Goal: Information Seeking & Learning: Learn about a topic

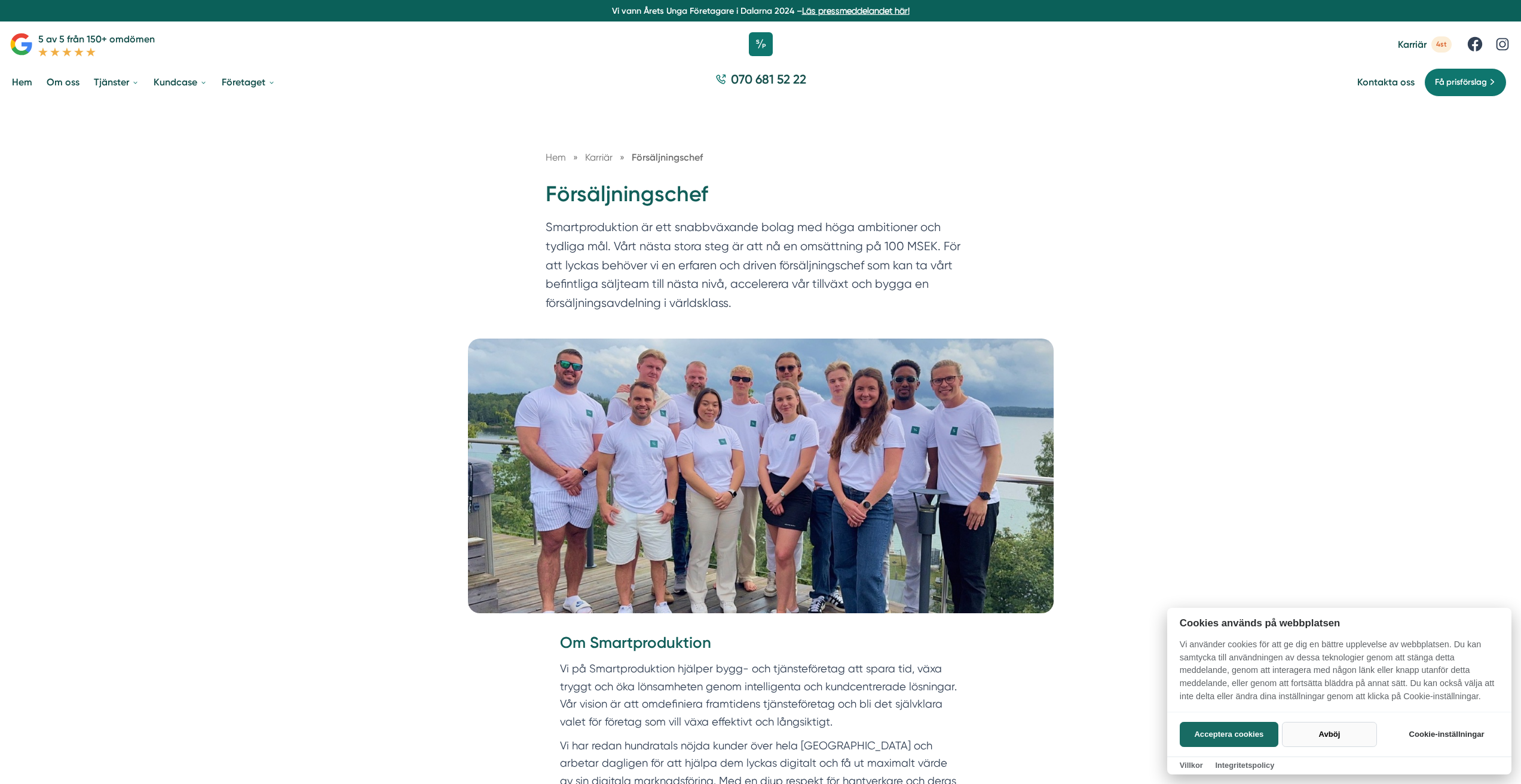
click at [1329, 732] on button "Avböj" at bounding box center [1329, 735] width 95 height 25
checkbox input "false"
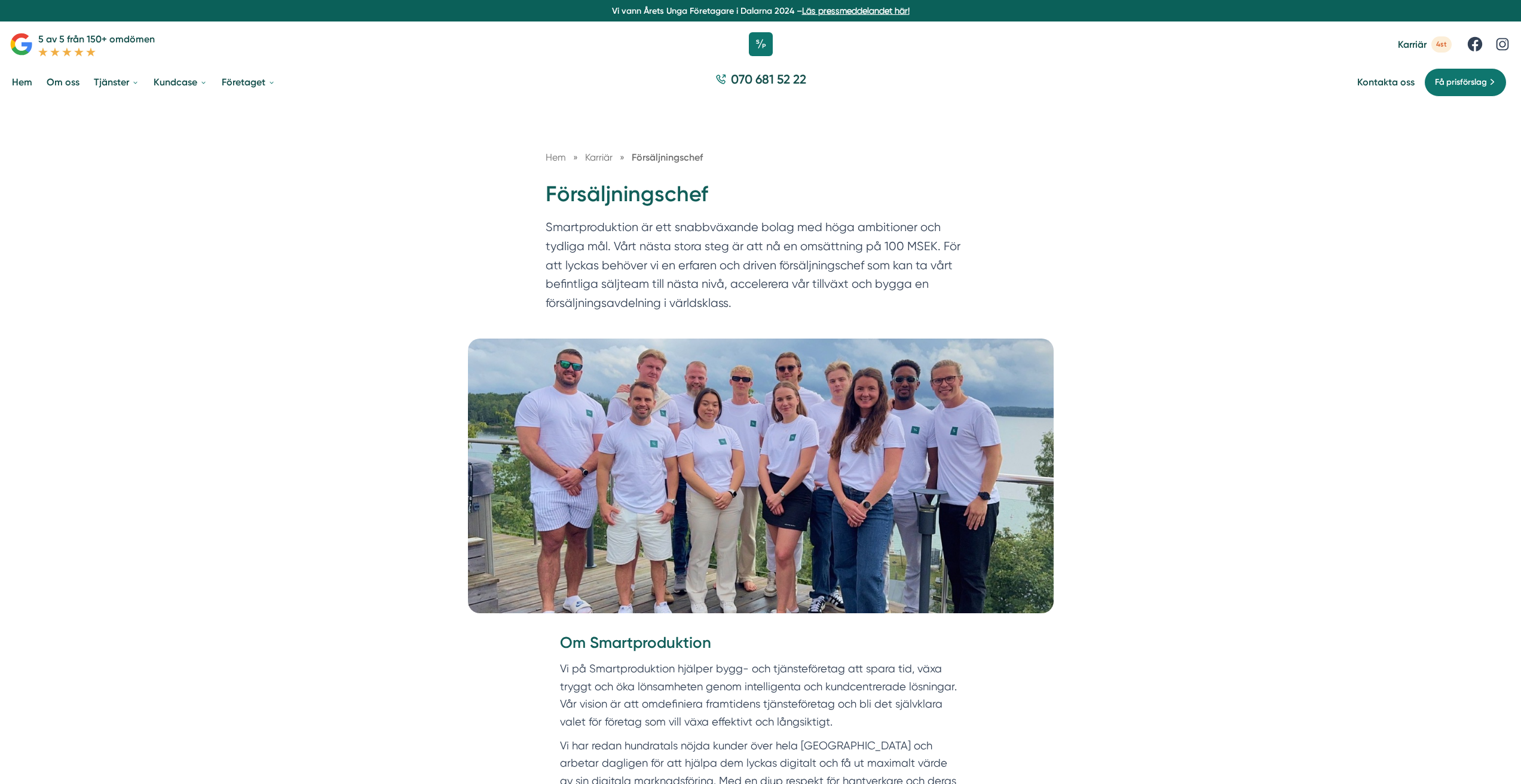
click at [318, 306] on div "Hem » Karriär » Försäljningschef Försäljningschef Smartproduktion är ett snabbv…" at bounding box center [760, 220] width 1521 height 236
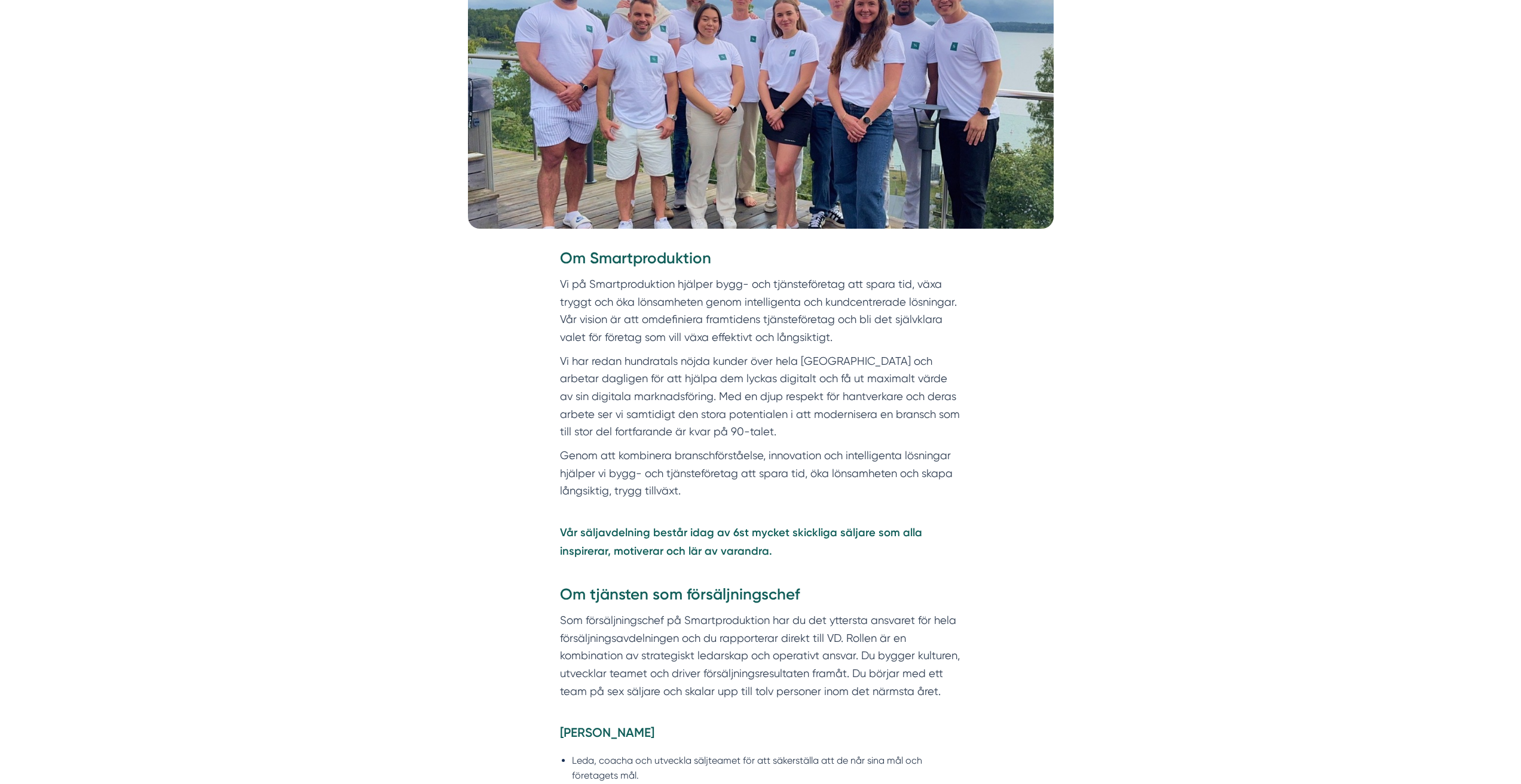
scroll to position [398, 0]
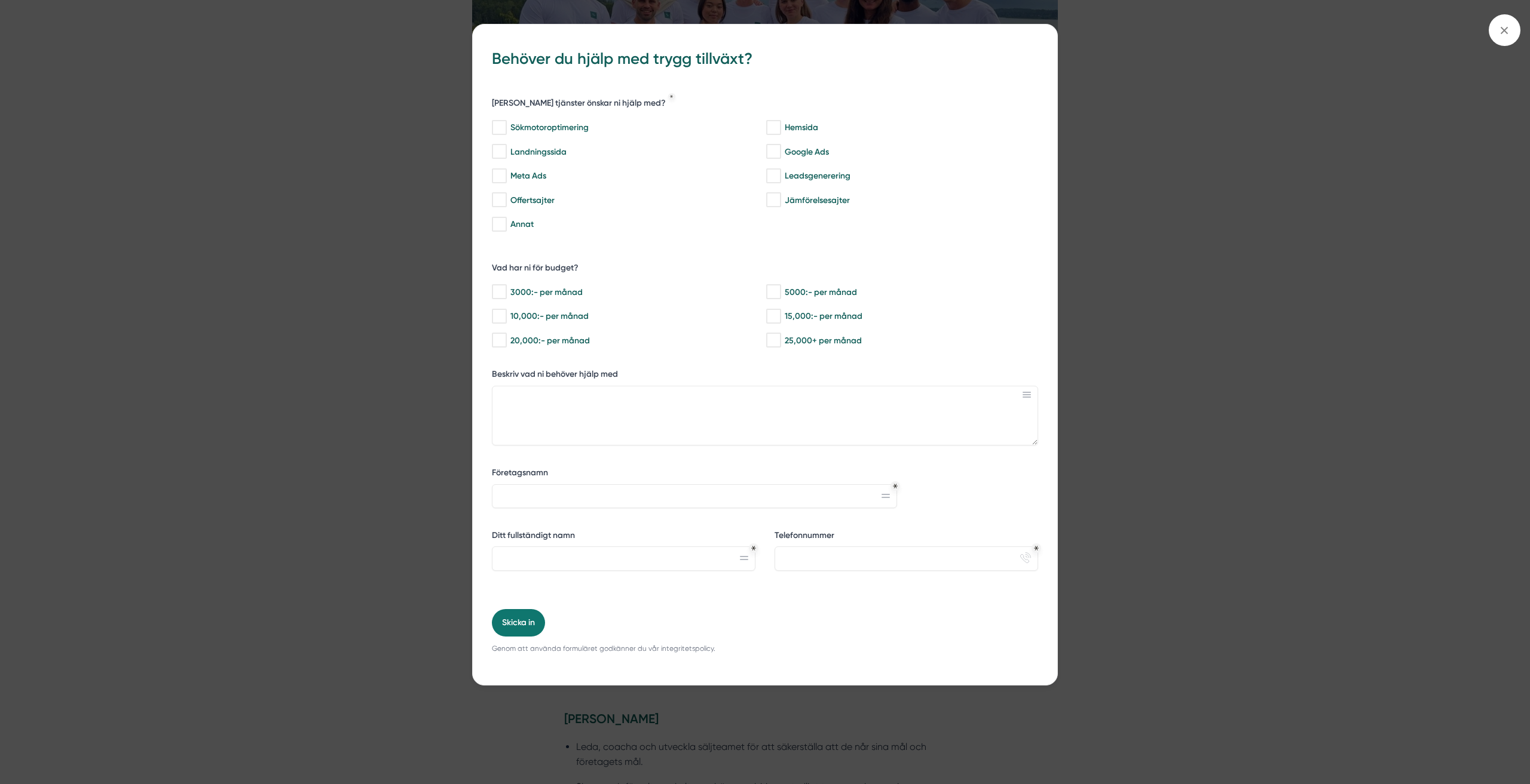
click at [1497, 31] on span at bounding box center [1505, 30] width 32 height 32
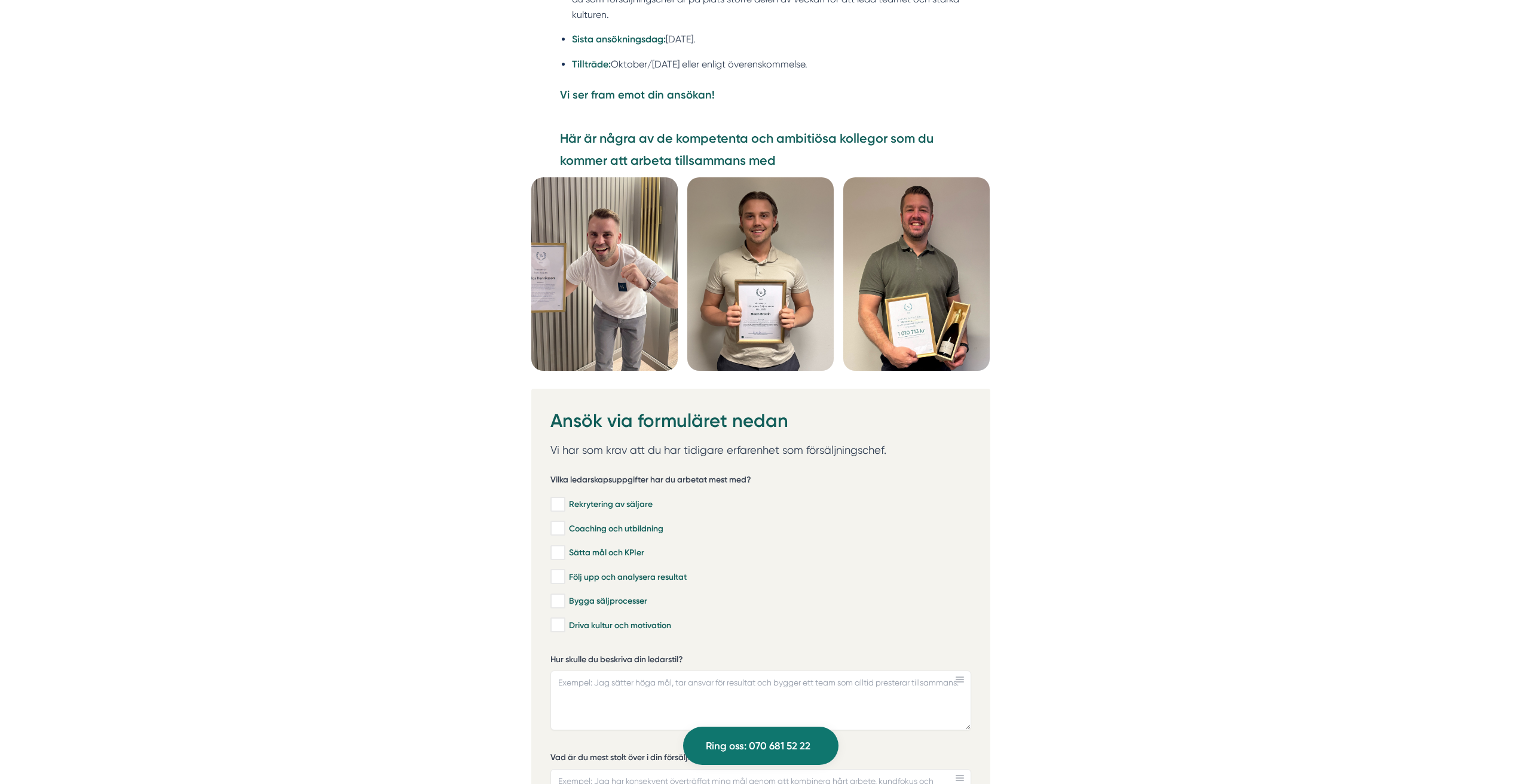
scroll to position [3126, 0]
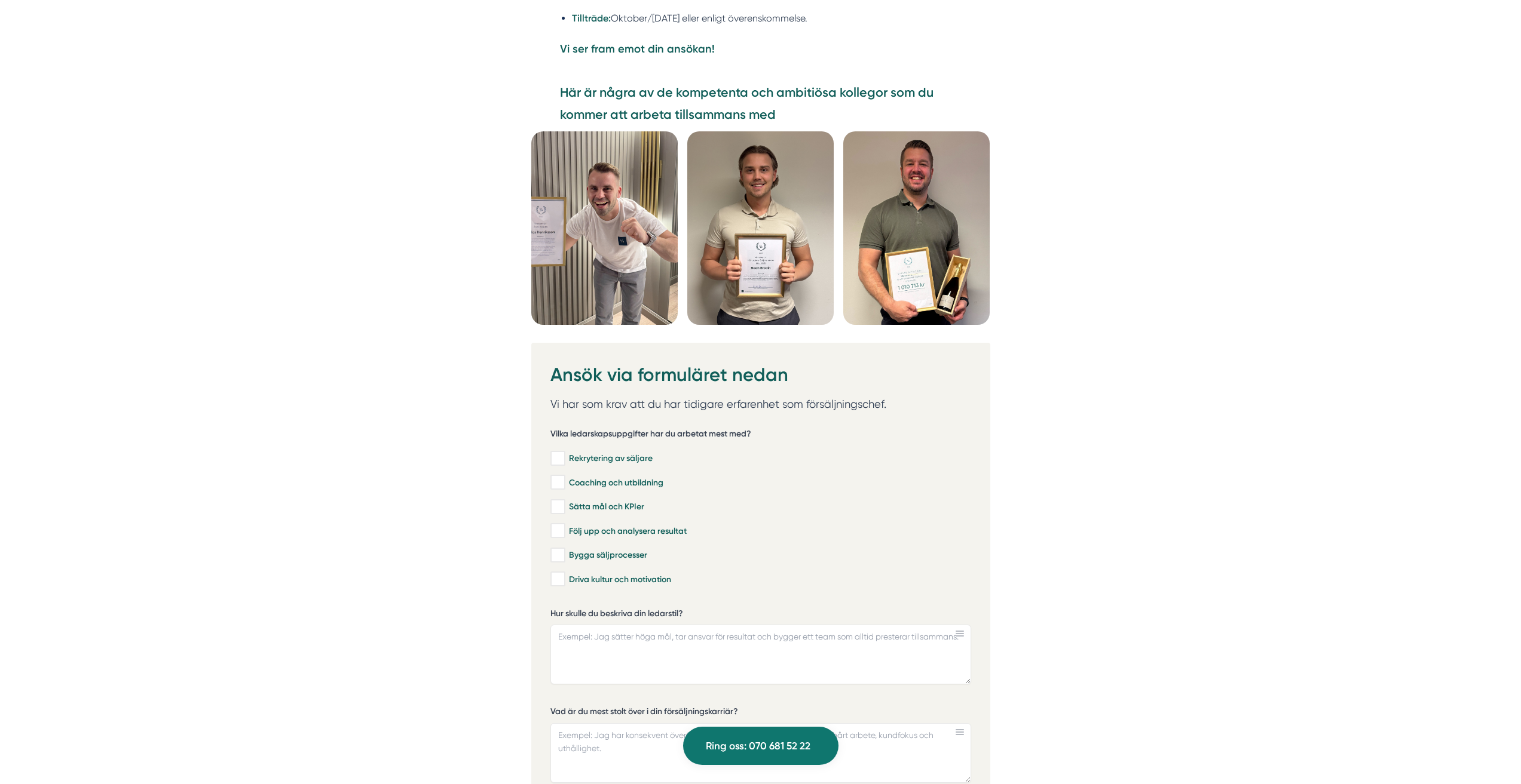
click at [583, 254] on img at bounding box center [604, 228] width 147 height 194
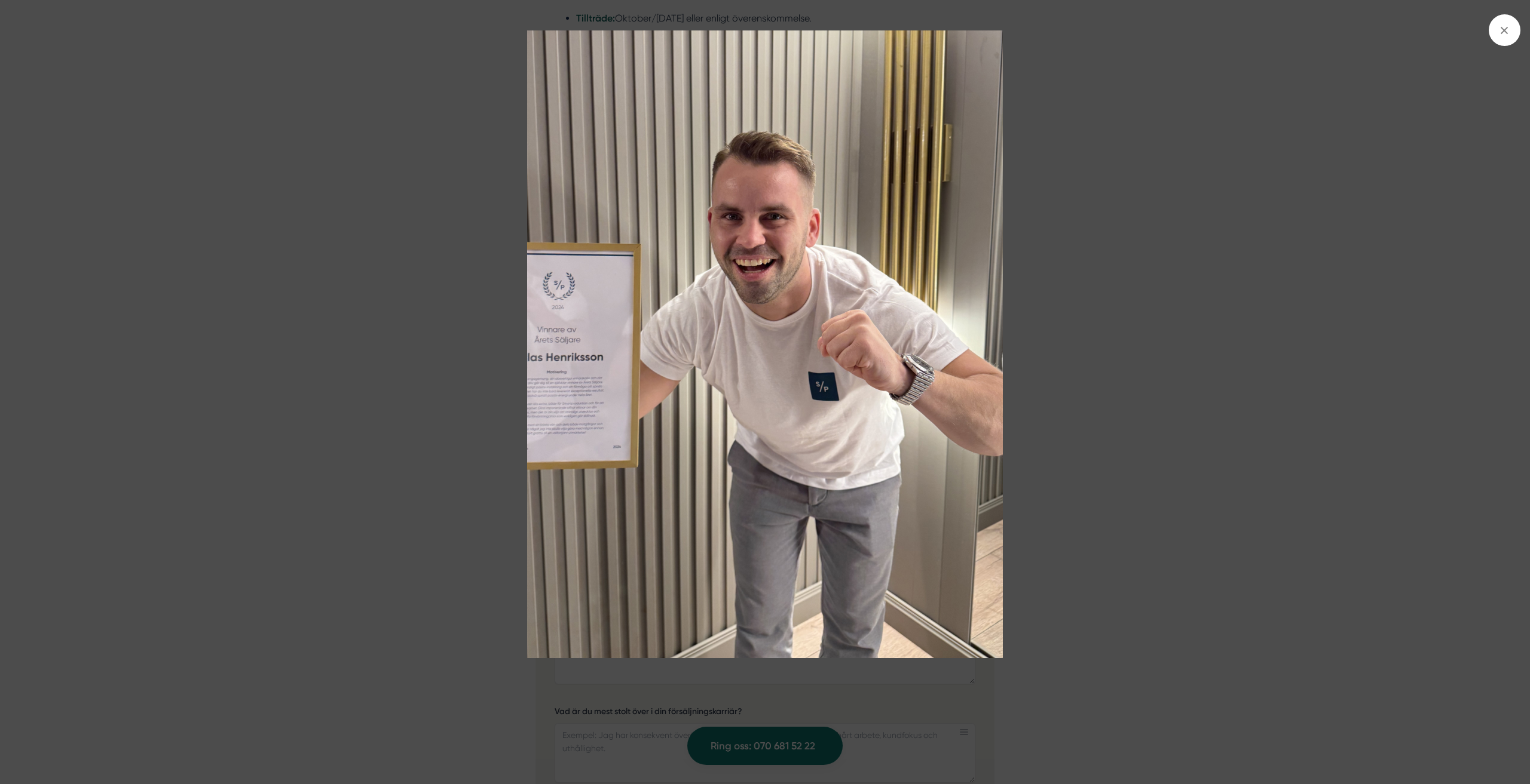
click at [319, 337] on img at bounding box center [765, 344] width 1148 height 628
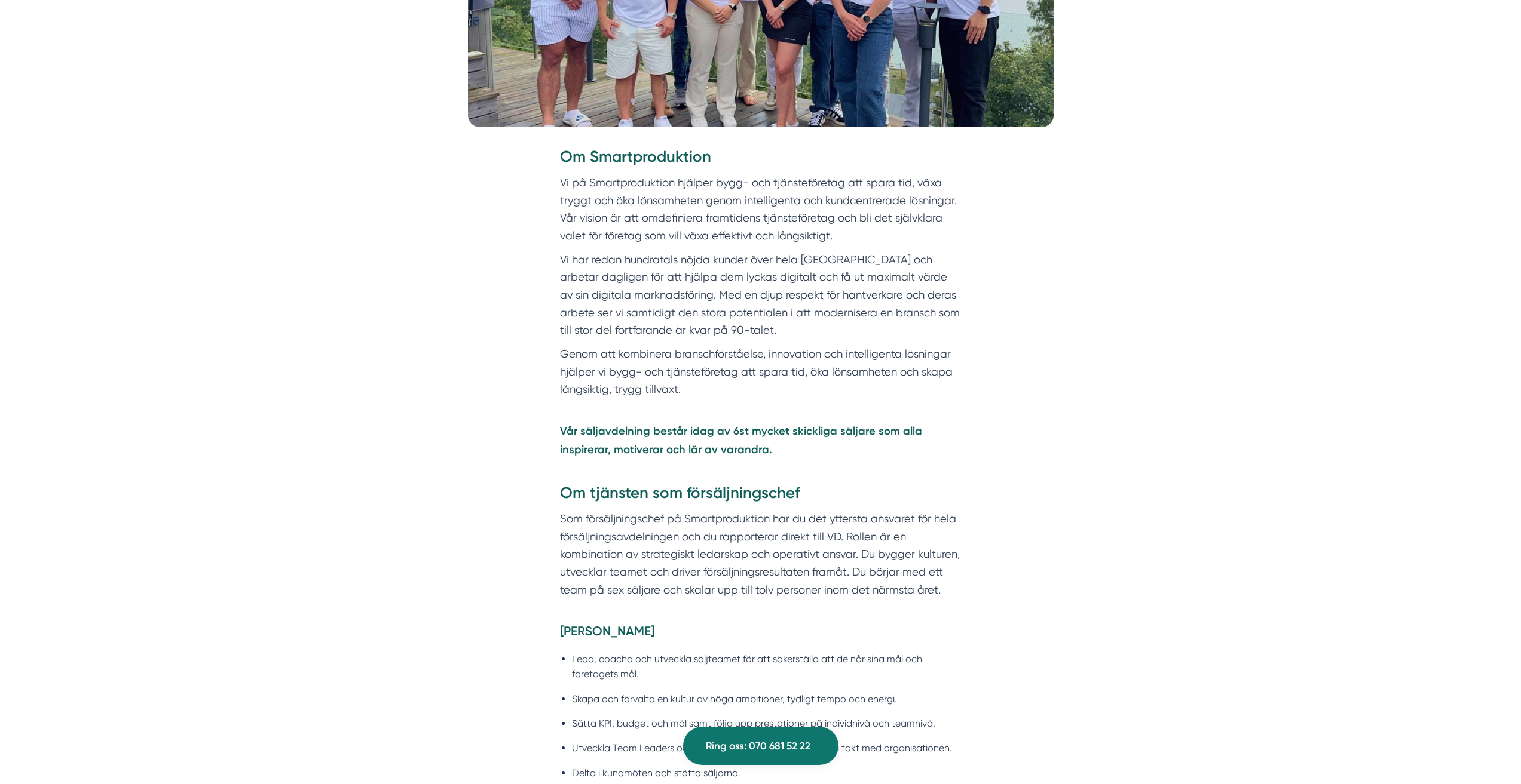
scroll to position [0, 0]
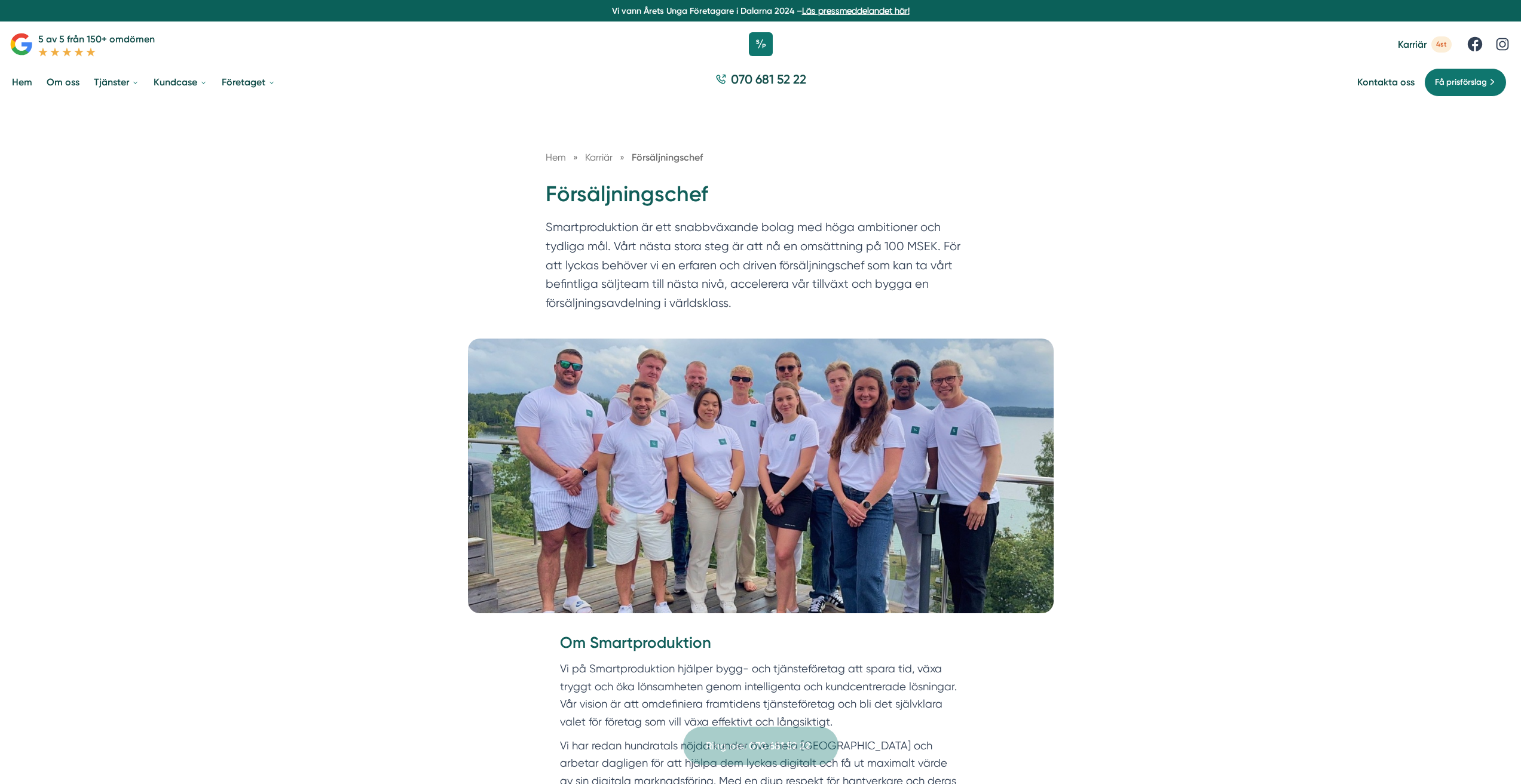
drag, startPoint x: 311, startPoint y: 413, endPoint x: 292, endPoint y: 227, distance: 187.0
click at [356, 226] on div "Hem » Karriär » Försäljningschef Försäljningschef Smartproduktion är ett snabbv…" at bounding box center [760, 220] width 1521 height 236
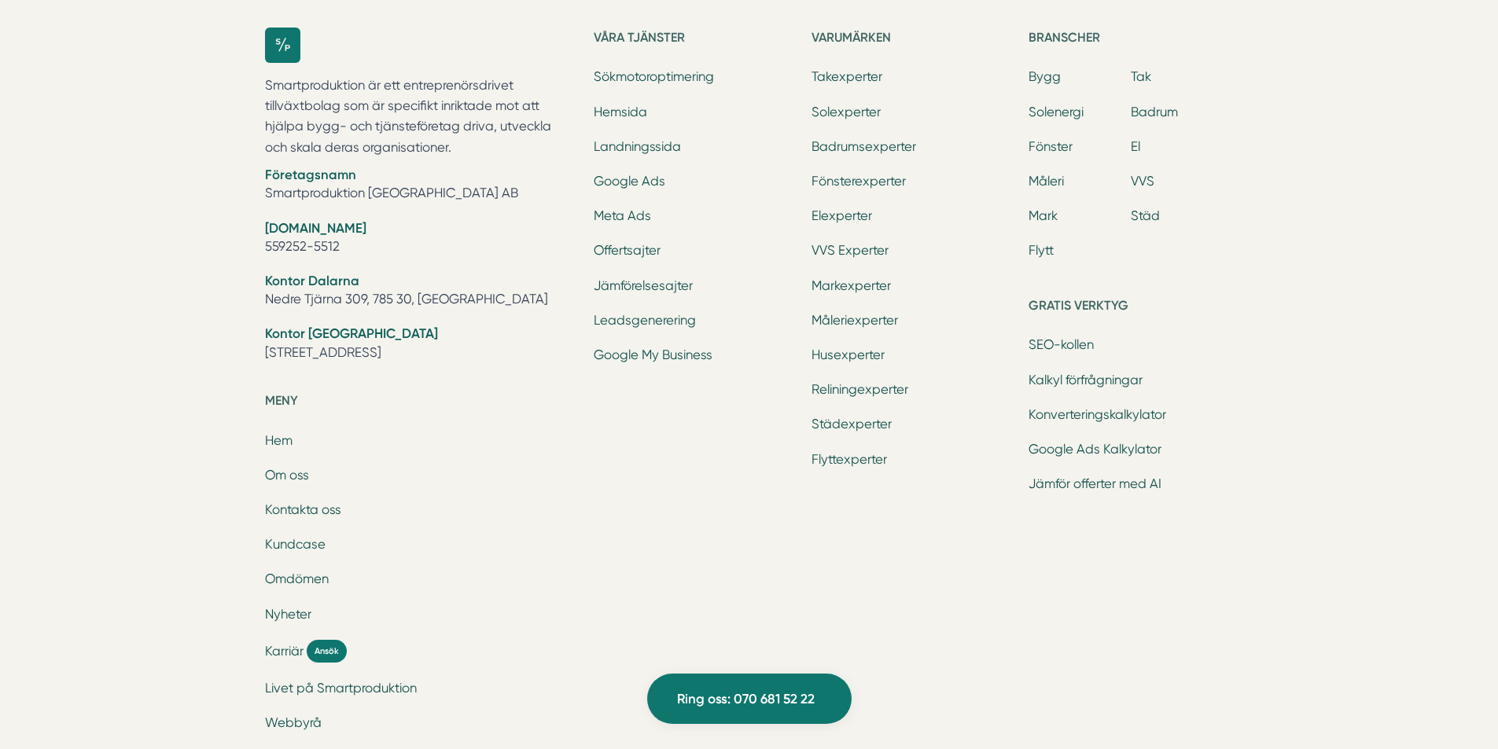
scroll to position [5058, 0]
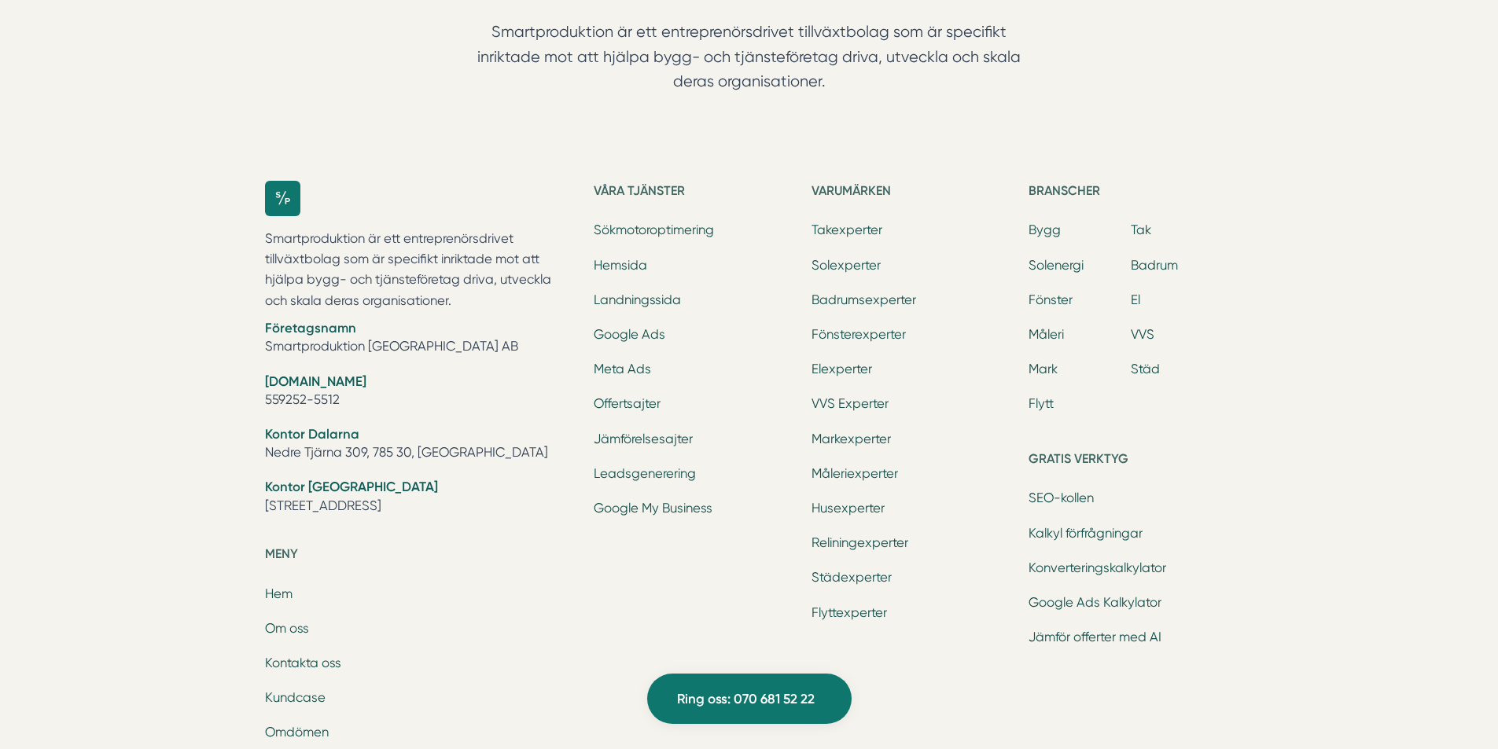
drag, startPoint x: 170, startPoint y: 551, endPoint x: 150, endPoint y: 511, distance: 44.7
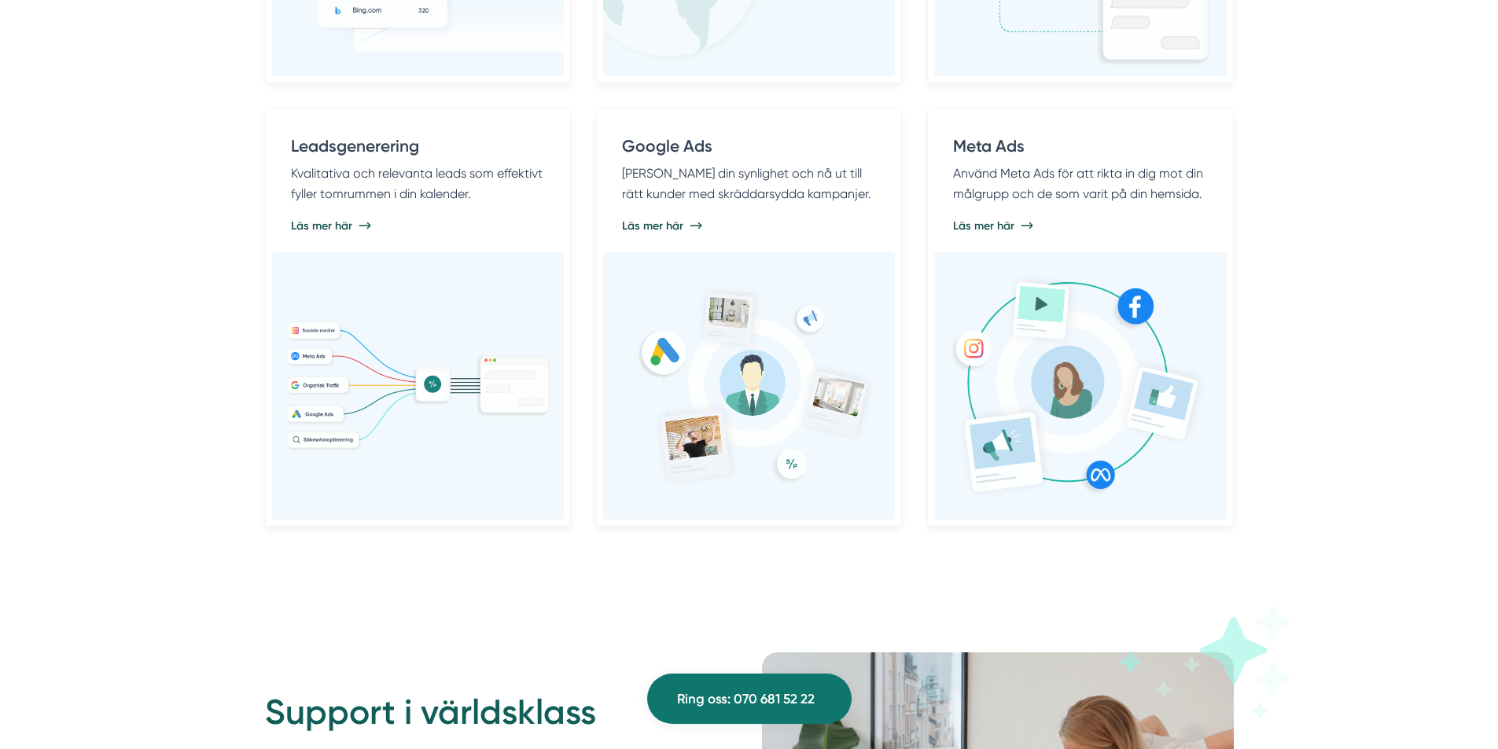
drag, startPoint x: 166, startPoint y: 337, endPoint x: 159, endPoint y: 123, distance: 214.0
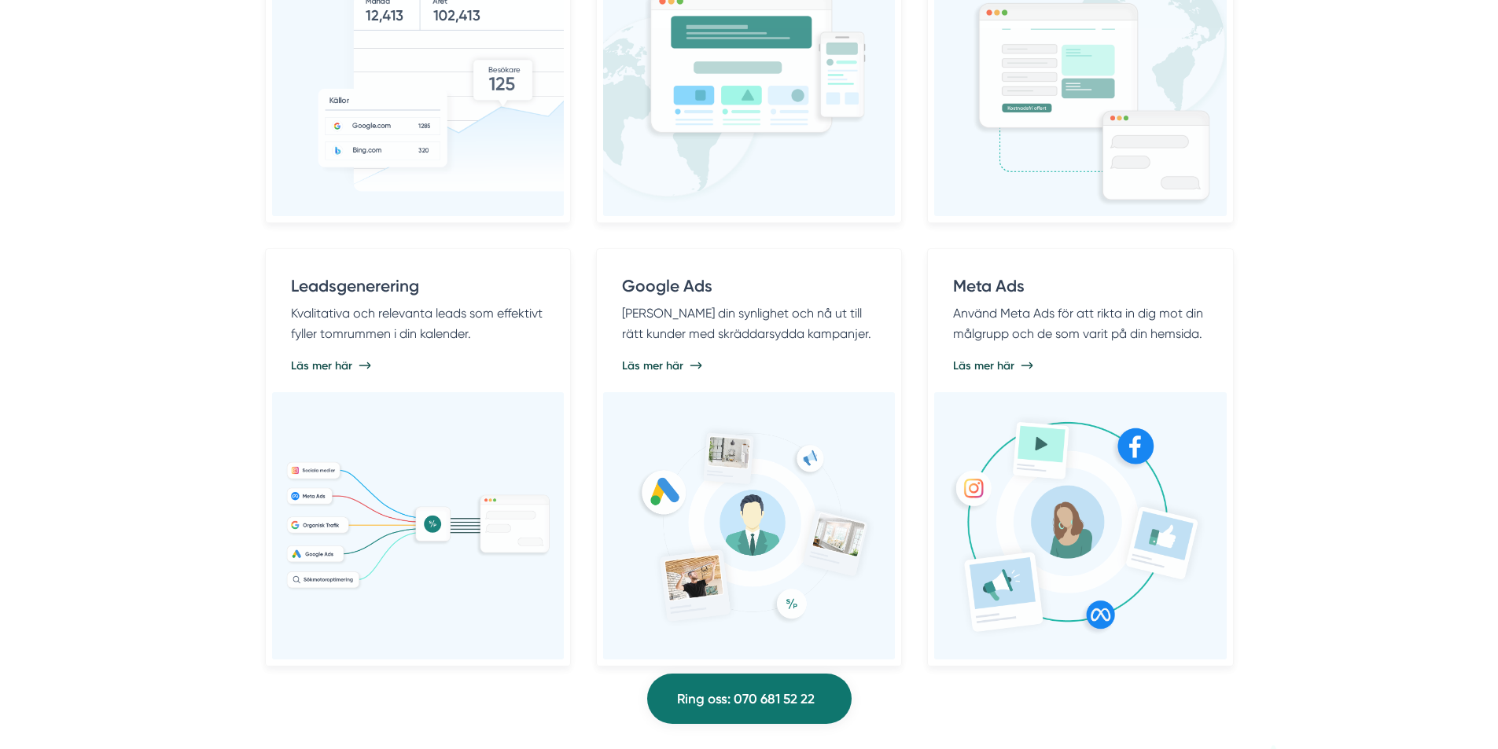
drag, startPoint x: 159, startPoint y: 123, endPoint x: 160, endPoint y: 54, distance: 68.4
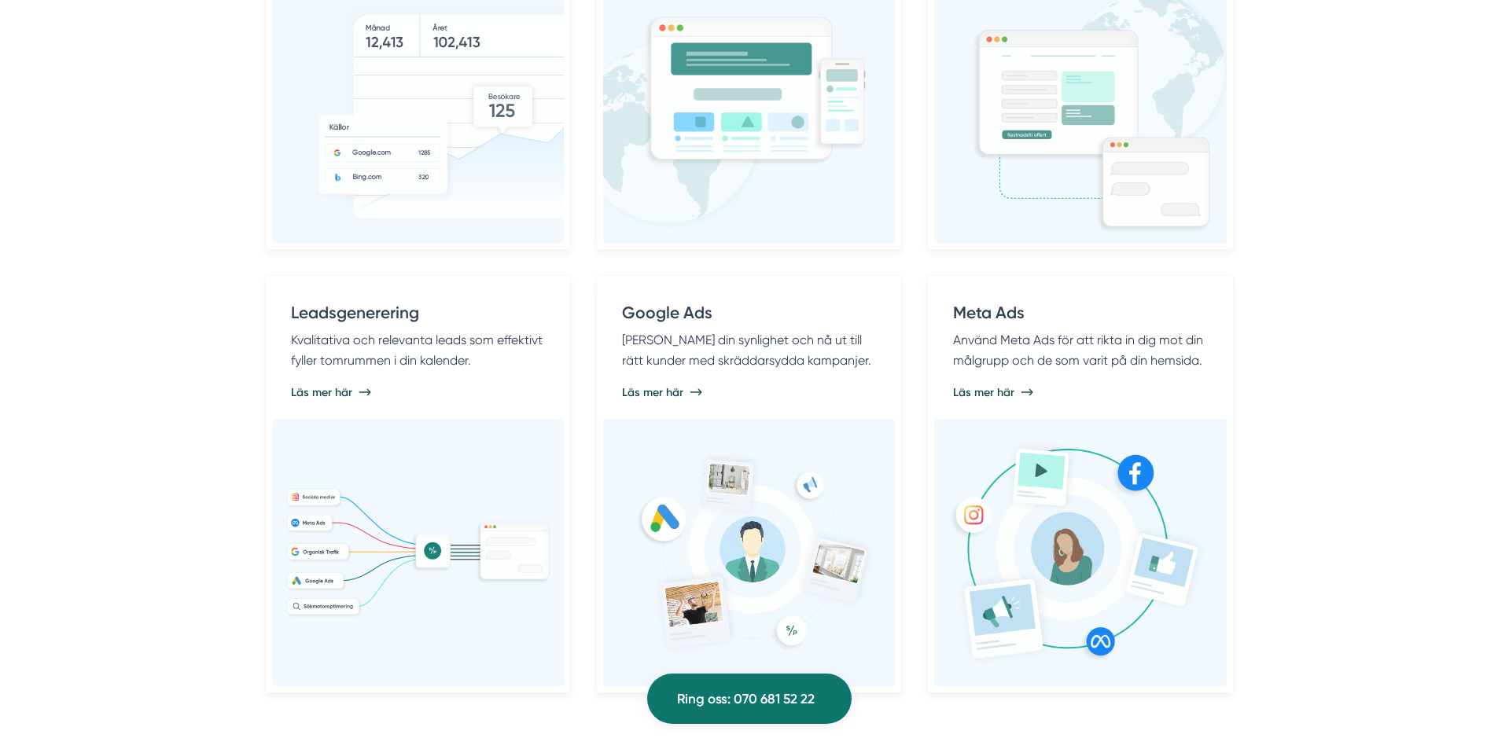
scroll to position [1113, 0]
